Goal: Find specific page/section: Find specific page/section

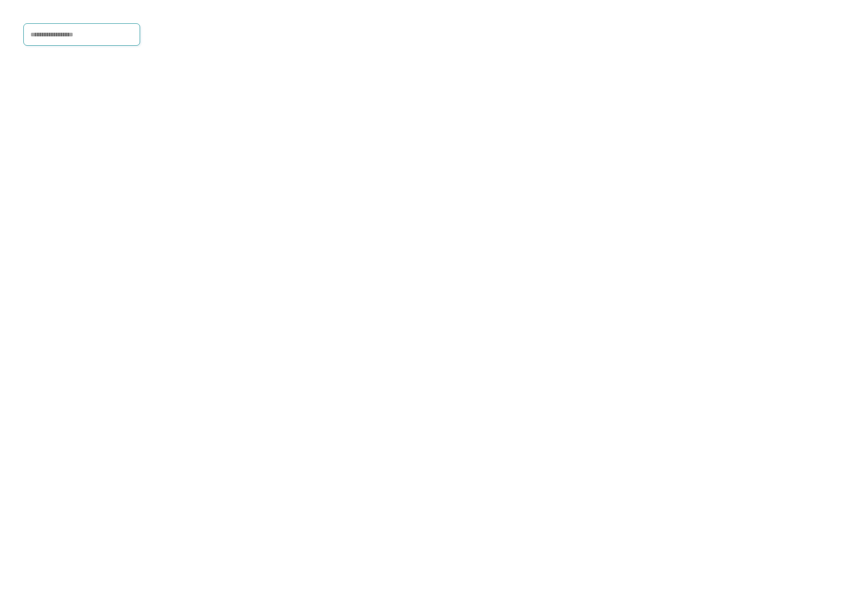
click at [61, 37] on input "input" at bounding box center [81, 34] width 117 height 22
type input "**********"
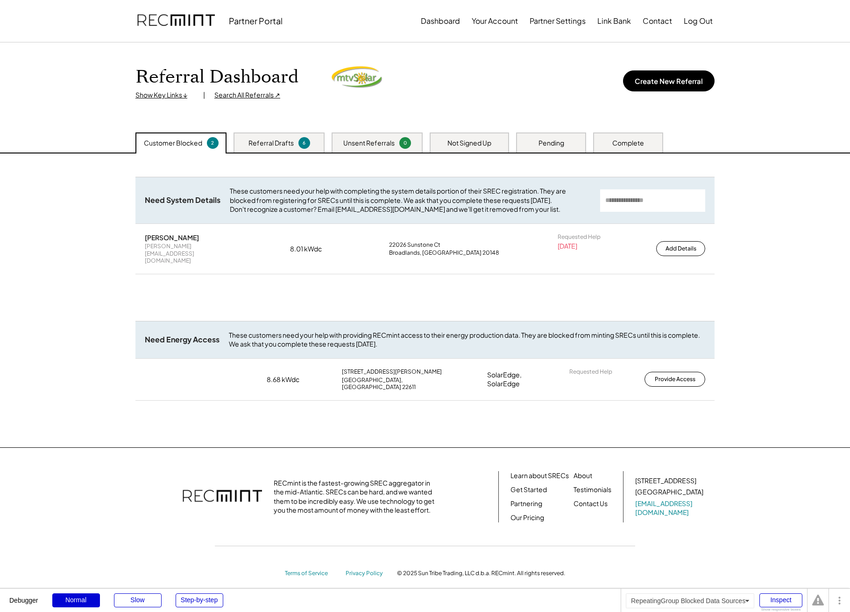
click at [332, 376] on div "8.68 kWdc [STREET_ADDRESS] SolarEdge, SolarEdge Requested Help Provide Access" at bounding box center [424, 380] width 579 height 42
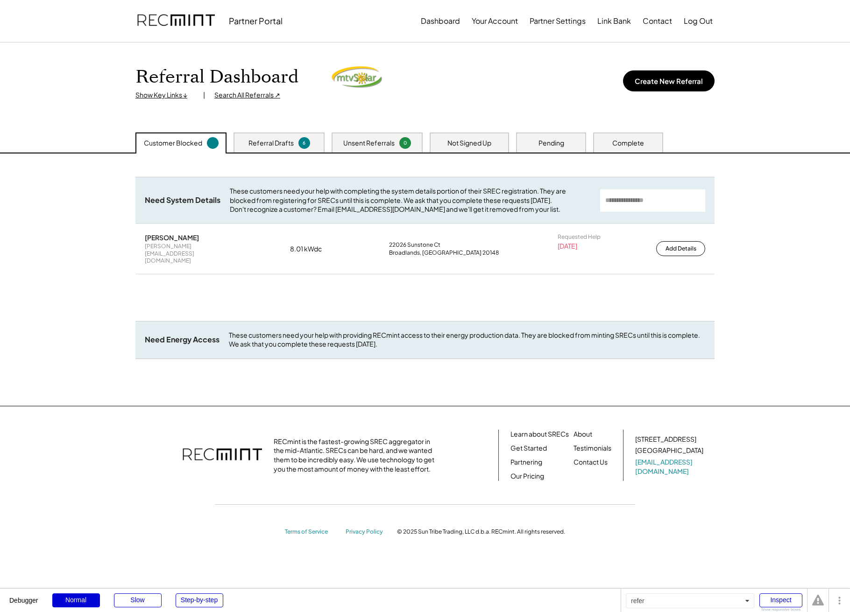
scroll to position [2, 0]
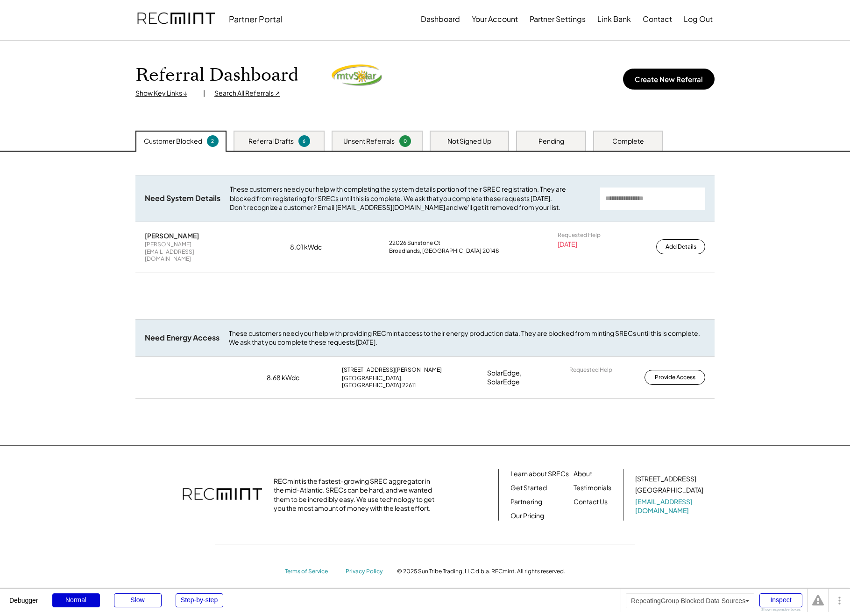
drag, startPoint x: 162, startPoint y: 366, endPoint x: 241, endPoint y: 372, distance: 79.6
click at [241, 371] on div "8.68 kWdc [STREET_ADDRESS] SolarEdge, SolarEdge Requested Help Provide Access" at bounding box center [424, 378] width 579 height 42
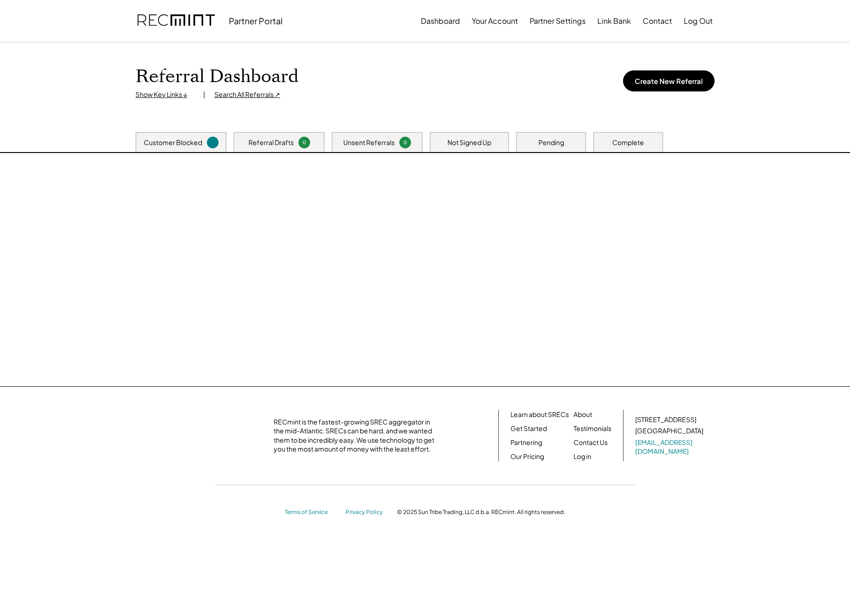
scroll to position [2, 0]
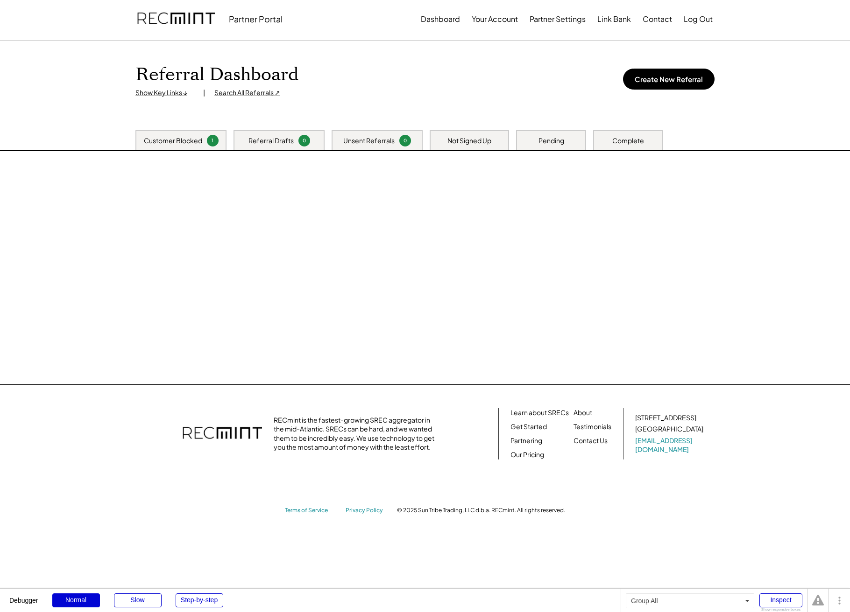
click at [422, 364] on div at bounding box center [425, 267] width 598 height 233
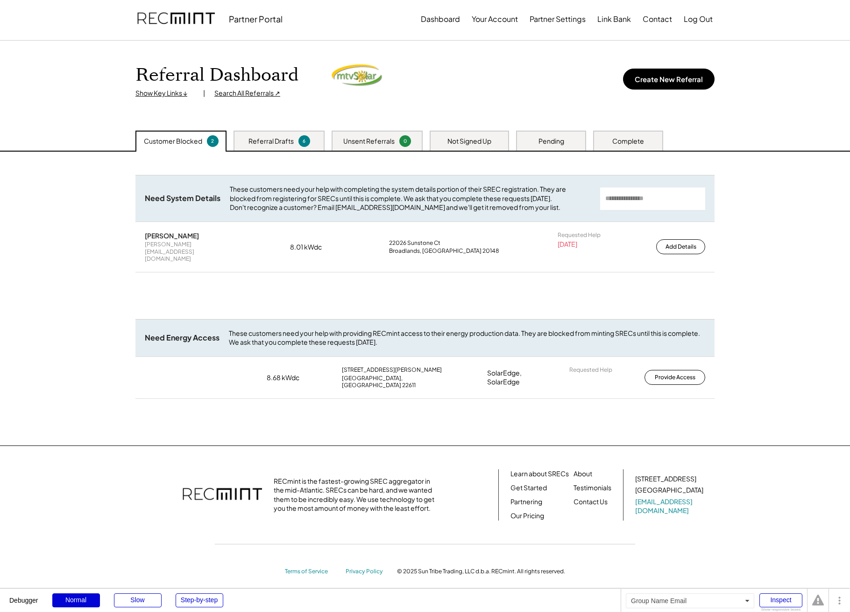
drag, startPoint x: 136, startPoint y: 370, endPoint x: 207, endPoint y: 372, distance: 71.0
click at [207, 372] on div "8.68 kWdc 119 Rock Dale Ln Berryville, VA 22611 SolarEdge, SolarEdge Requested …" at bounding box center [424, 378] width 579 height 42
drag, startPoint x: 207, startPoint y: 372, endPoint x: 141, endPoint y: 368, distance: 65.9
click at [141, 368] on div "8.68 kWdc 119 Rock Dale Ln Berryville, VA 22611 SolarEdge, SolarEdge Requested …" at bounding box center [424, 378] width 579 height 42
drag, startPoint x: 167, startPoint y: 366, endPoint x: 214, endPoint y: 367, distance: 47.6
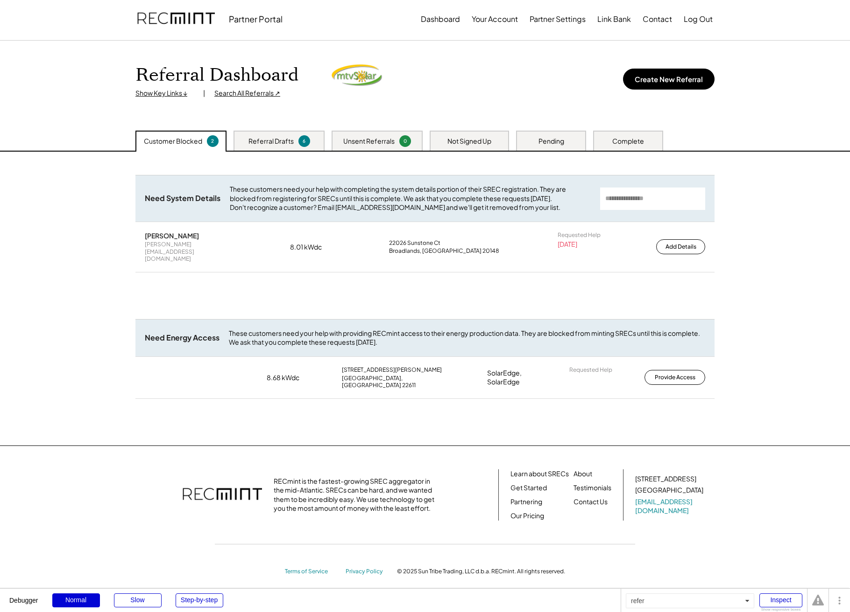
click at [214, 367] on div "8.68 kWdc 119 Rock Dale Ln Berryville, VA 22611 SolarEdge, SolarEdge Requested …" at bounding box center [424, 378] width 579 height 42
drag, startPoint x: 213, startPoint y: 368, endPoint x: 156, endPoint y: 362, distance: 57.3
click at [156, 362] on div "8.68 kWdc 119 Rock Dale Ln Berryville, VA 22611 SolarEdge, SolarEdge Requested …" at bounding box center [424, 378] width 579 height 42
drag, startPoint x: 156, startPoint y: 362, endPoint x: 93, endPoint y: 356, distance: 63.3
click at [190, 366] on div "8.68 kWdc 119 Rock Dale Ln Berryville, VA 22611 SolarEdge, SolarEdge Requested …" at bounding box center [424, 378] width 579 height 42
